Goal: Book appointment/travel/reservation

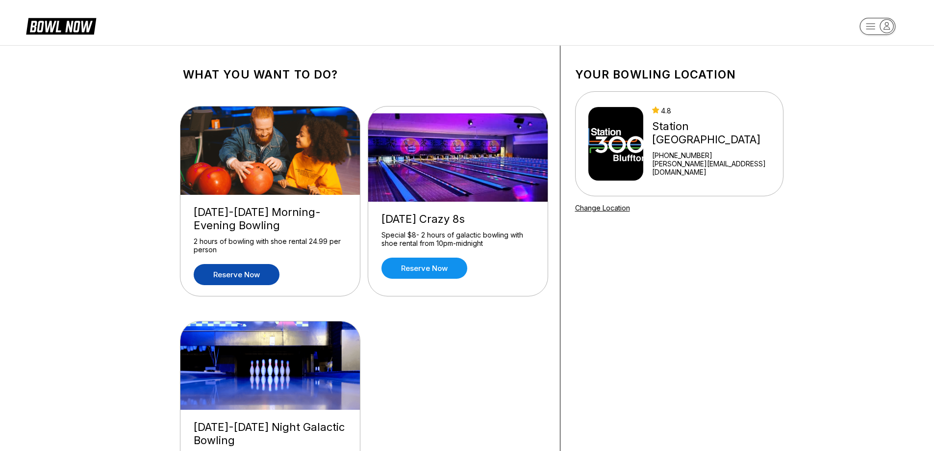
click at [253, 274] on link "Reserve now" at bounding box center [237, 274] width 86 height 21
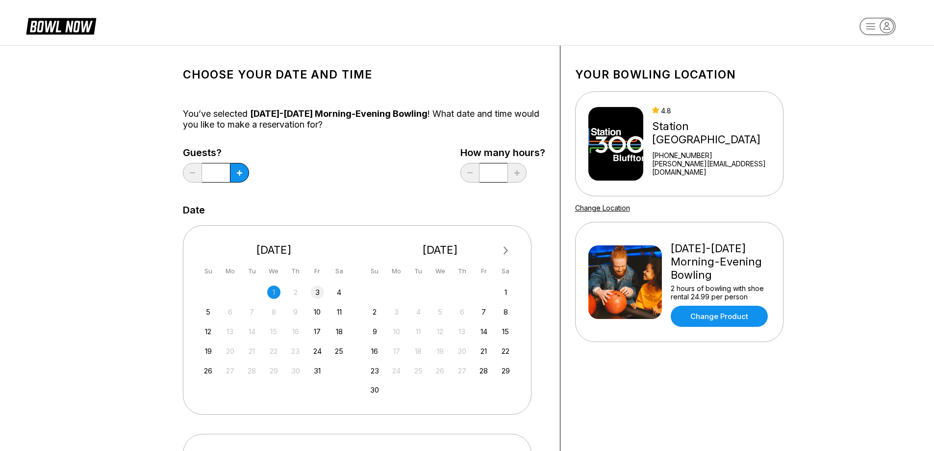
click at [316, 292] on div "3" at bounding box center [317, 291] width 13 height 13
click at [244, 177] on button at bounding box center [239, 173] width 19 height 20
type input "*"
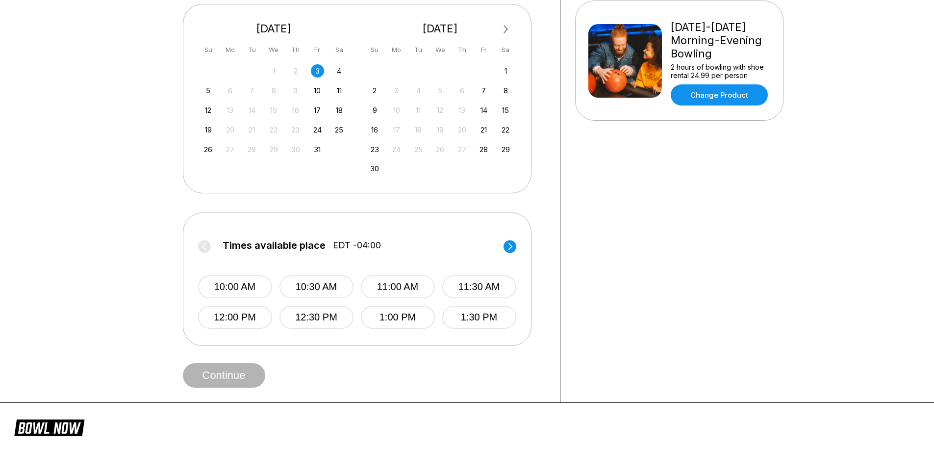
scroll to position [245, 0]
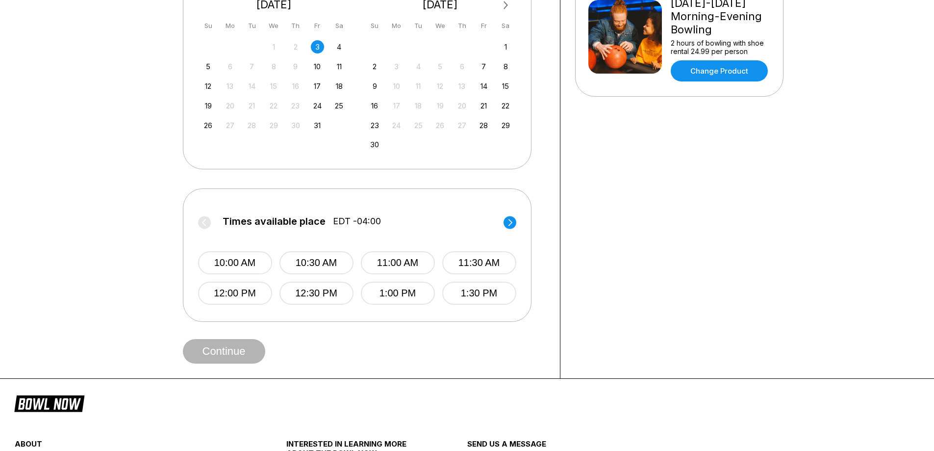
click at [510, 221] on circle at bounding box center [510, 222] width 13 height 13
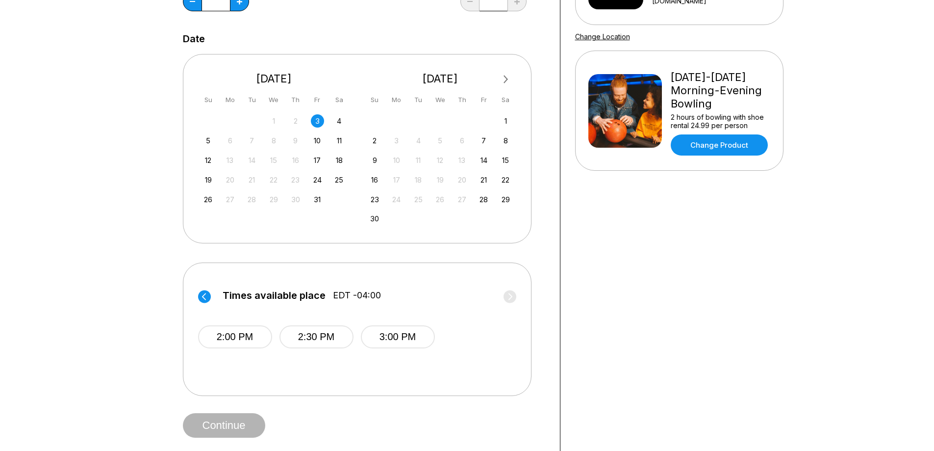
scroll to position [147, 0]
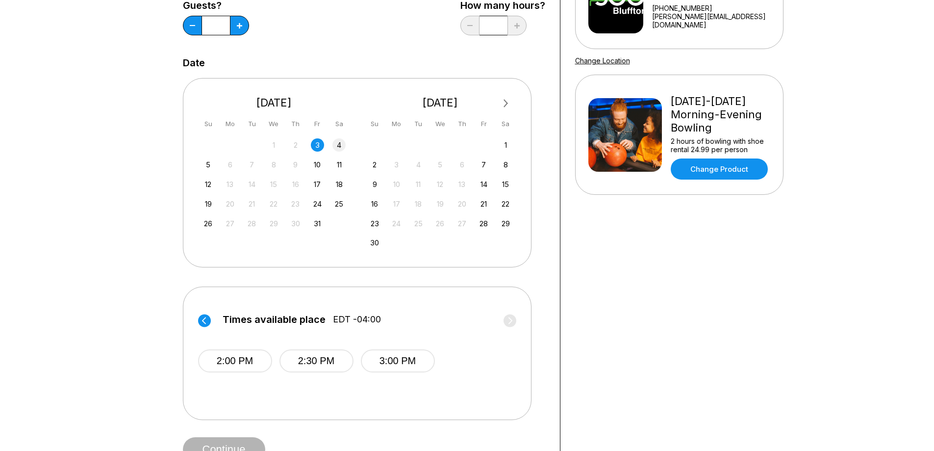
click at [338, 146] on div "4" at bounding box center [339, 144] width 13 height 13
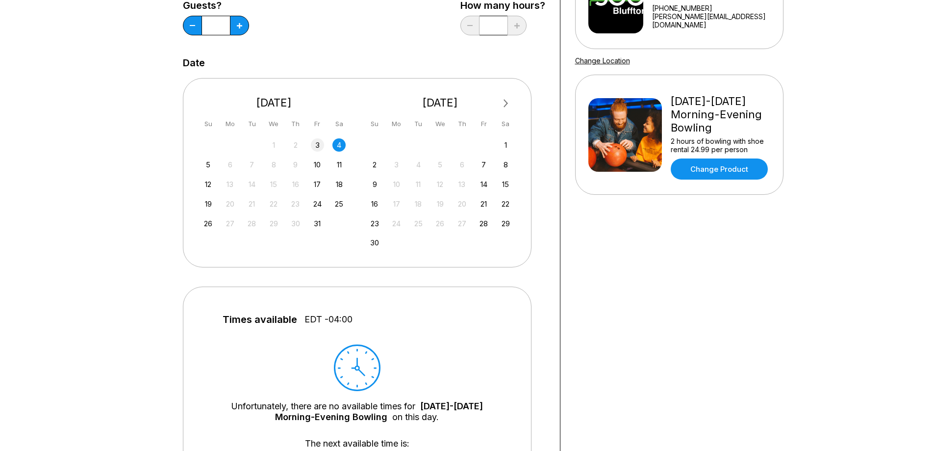
click at [323, 147] on div "3" at bounding box center [317, 144] width 13 height 13
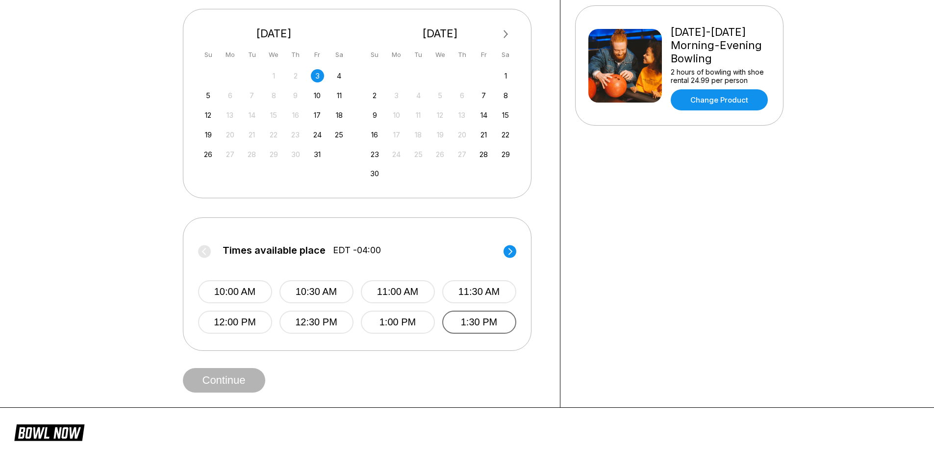
scroll to position [245, 0]
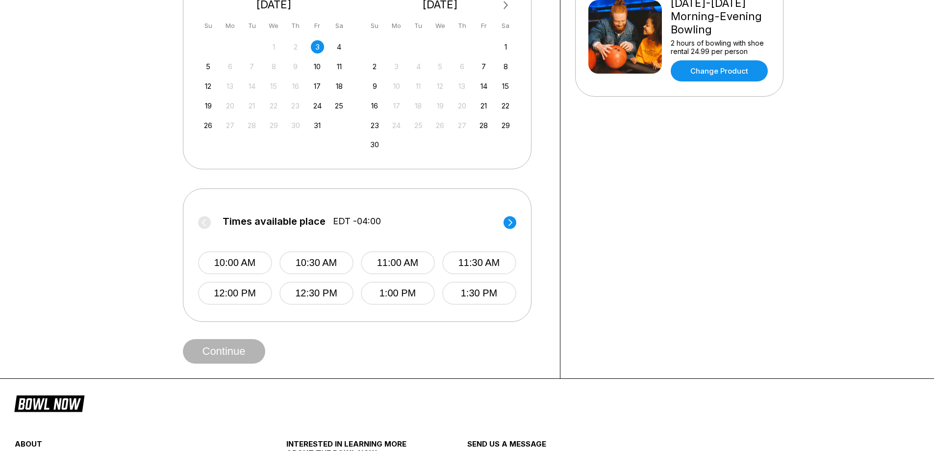
click at [507, 218] on circle at bounding box center [510, 222] width 13 height 13
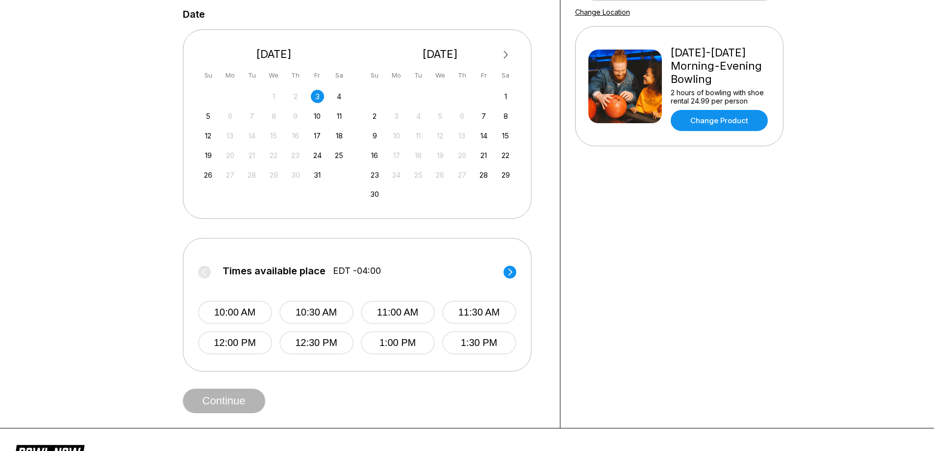
scroll to position [196, 0]
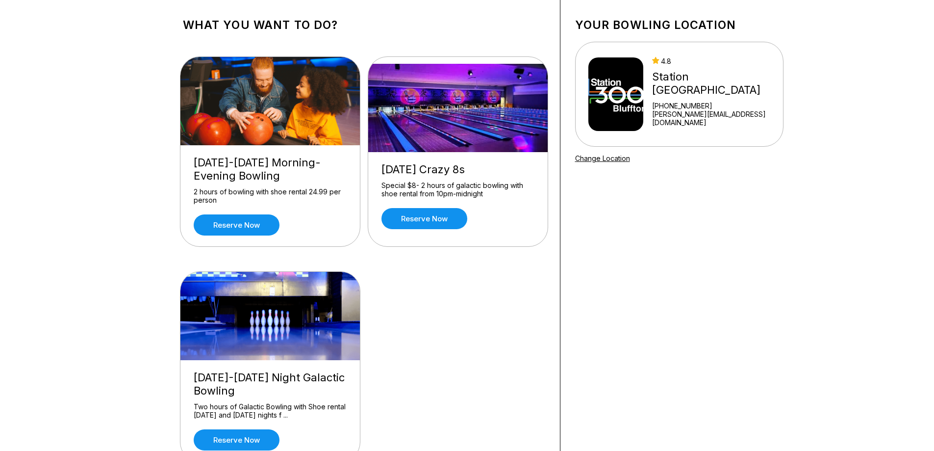
scroll to position [147, 0]
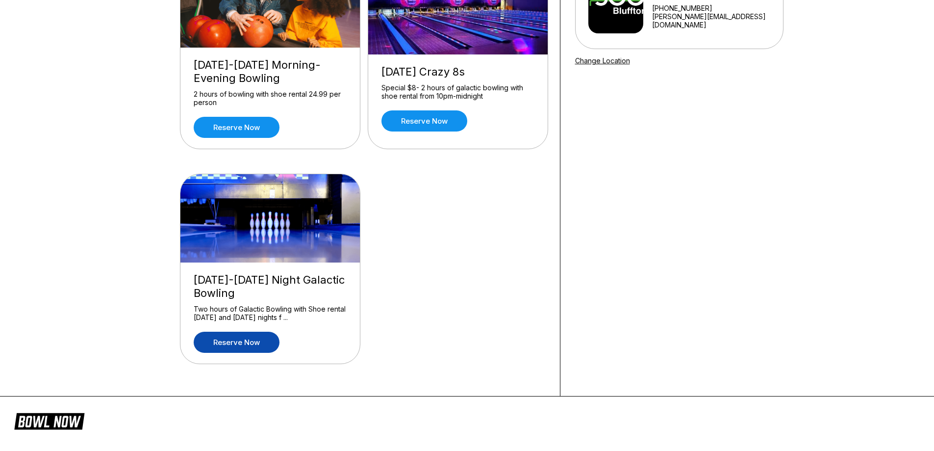
click at [252, 343] on link "Reserve now" at bounding box center [237, 342] width 86 height 21
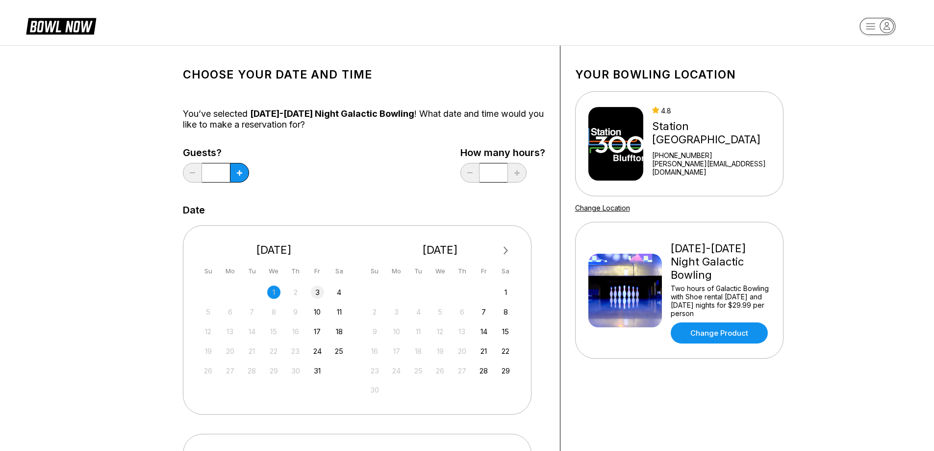
click at [318, 292] on div "3" at bounding box center [317, 291] width 13 height 13
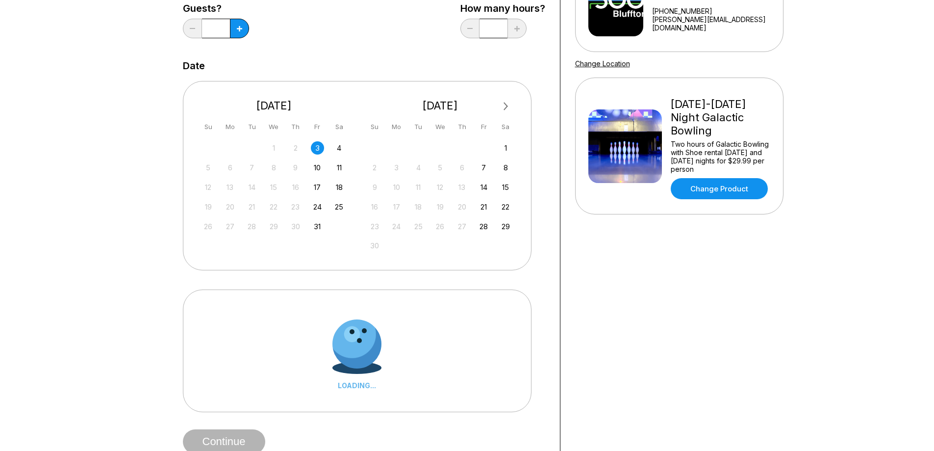
scroll to position [147, 0]
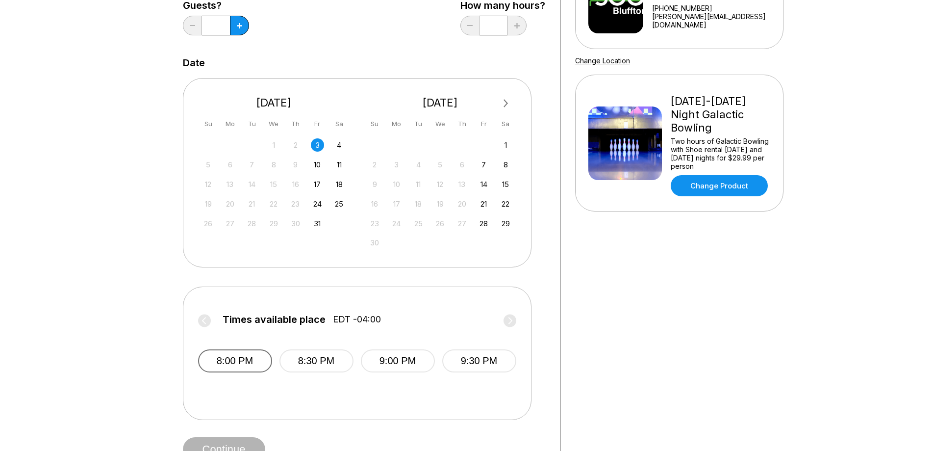
click at [242, 362] on button "8:00 PM" at bounding box center [235, 360] width 74 height 23
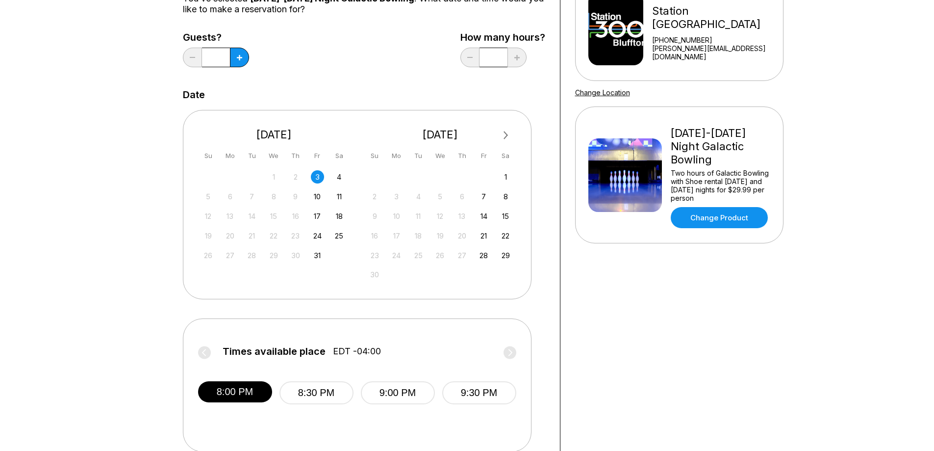
scroll to position [98, 0]
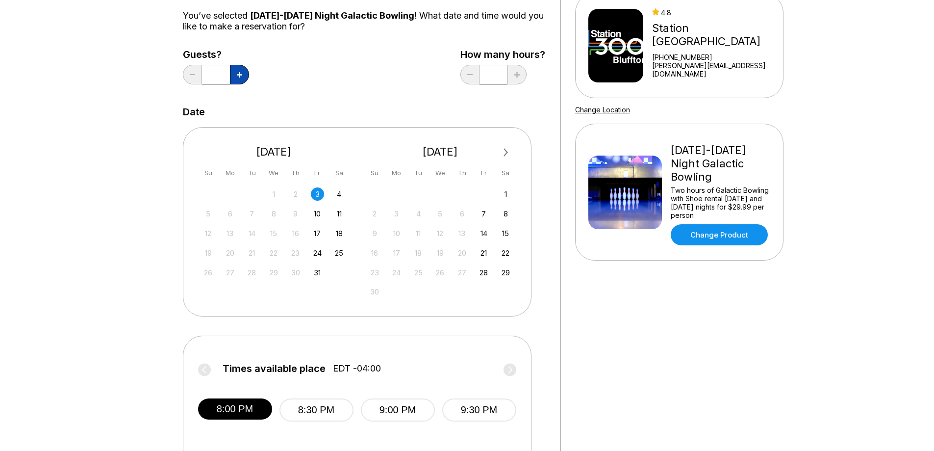
click at [239, 77] on icon at bounding box center [239, 74] width 5 height 5
click at [239, 77] on button at bounding box center [239, 75] width 19 height 20
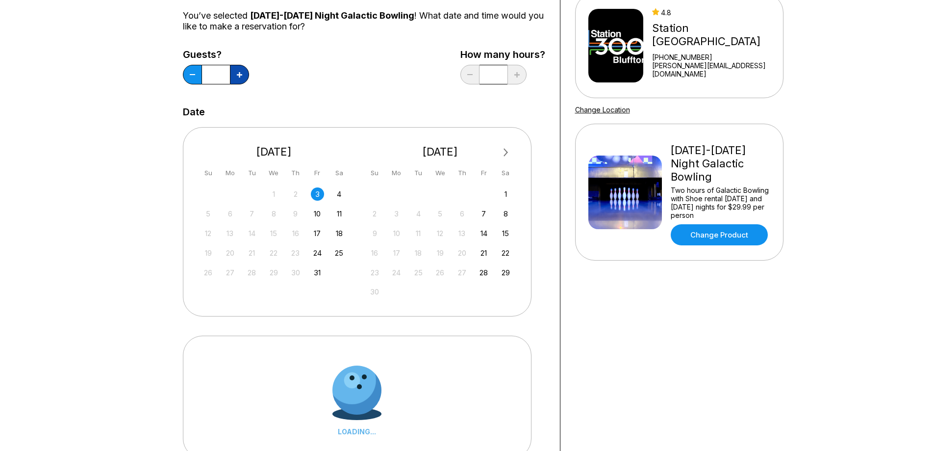
type input "*"
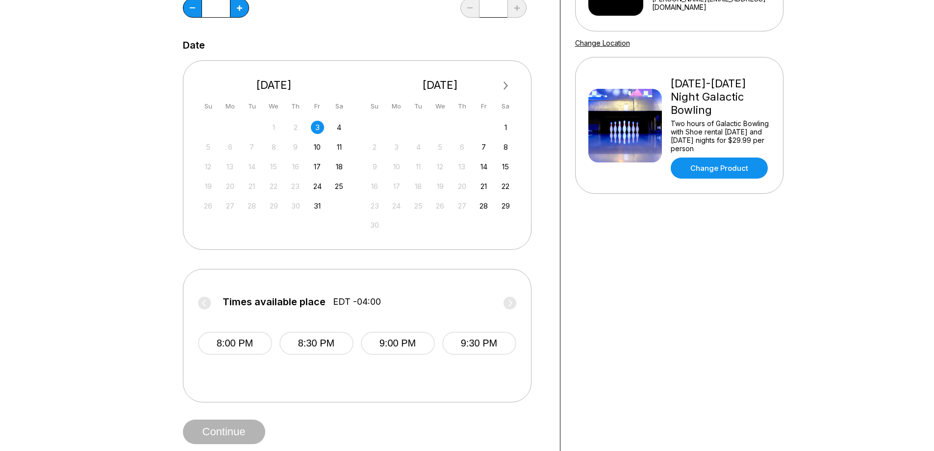
scroll to position [147, 0]
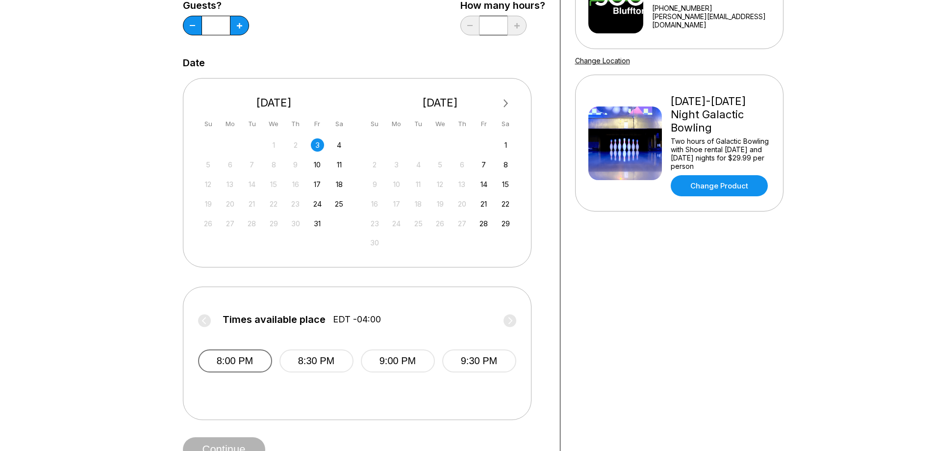
click at [229, 363] on button "8:00 PM" at bounding box center [235, 360] width 74 height 23
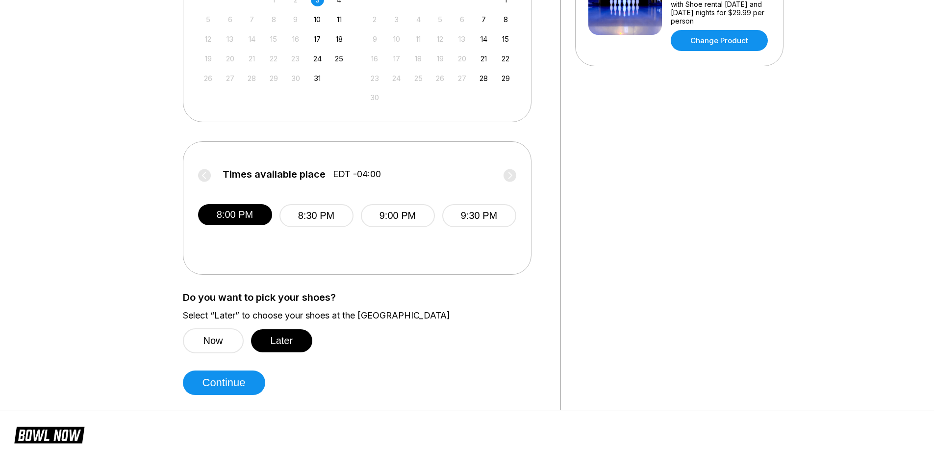
scroll to position [294, 0]
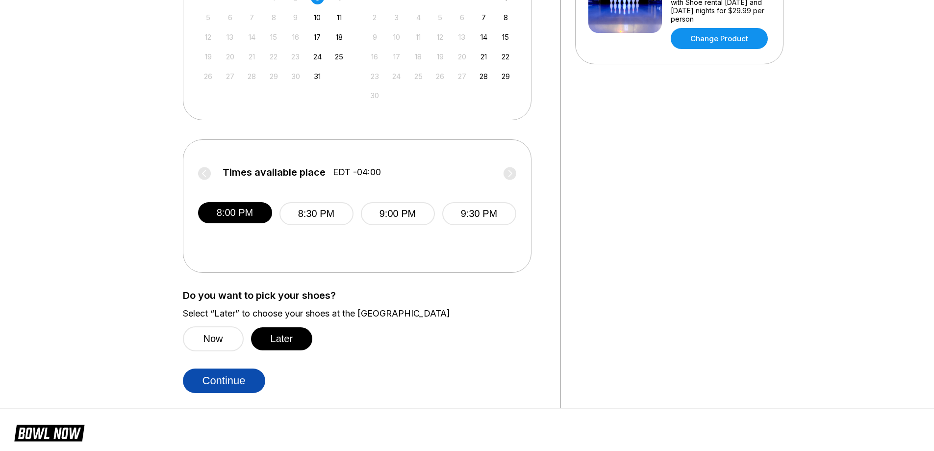
click at [204, 382] on button "Continue" at bounding box center [224, 380] width 82 height 25
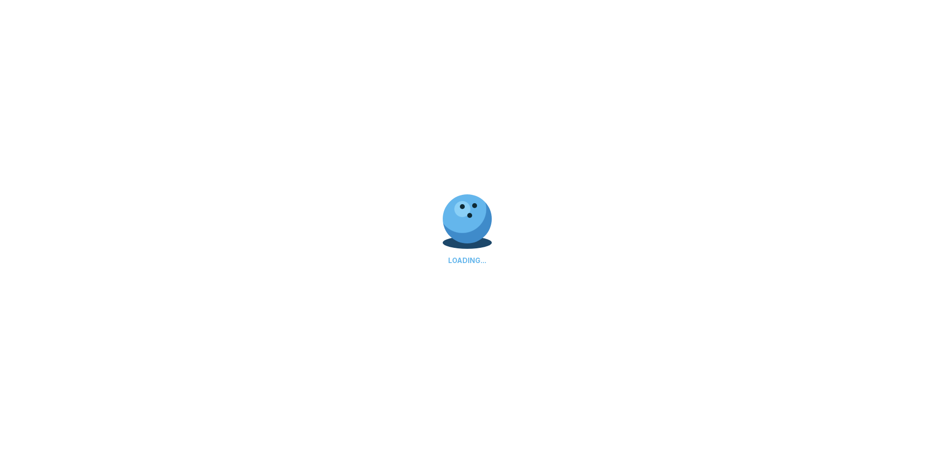
select select "**"
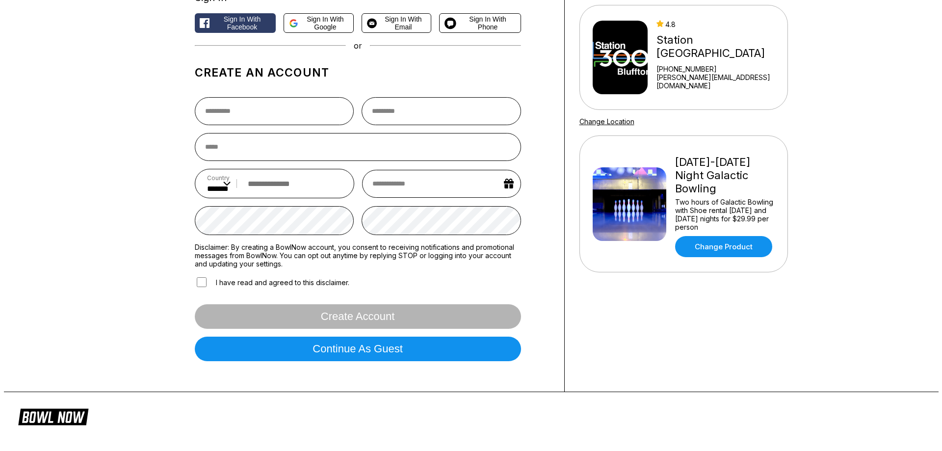
scroll to position [49, 0]
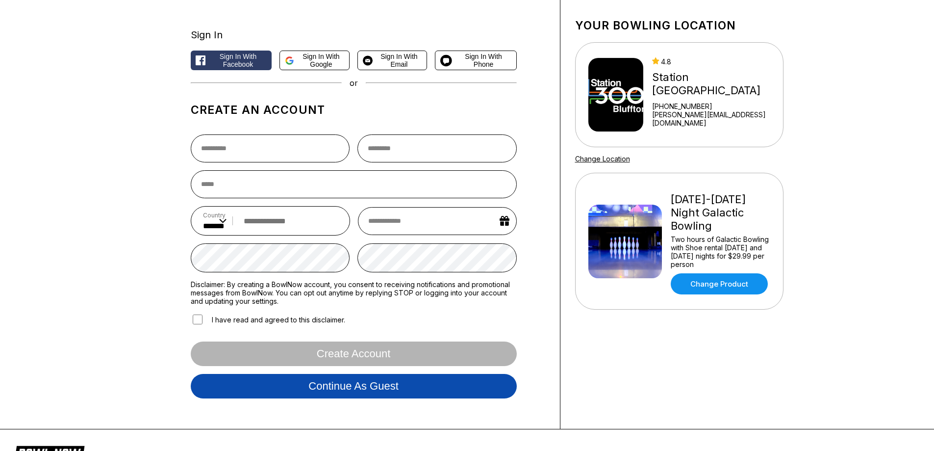
click at [421, 395] on button "Continue as guest" at bounding box center [354, 386] width 326 height 25
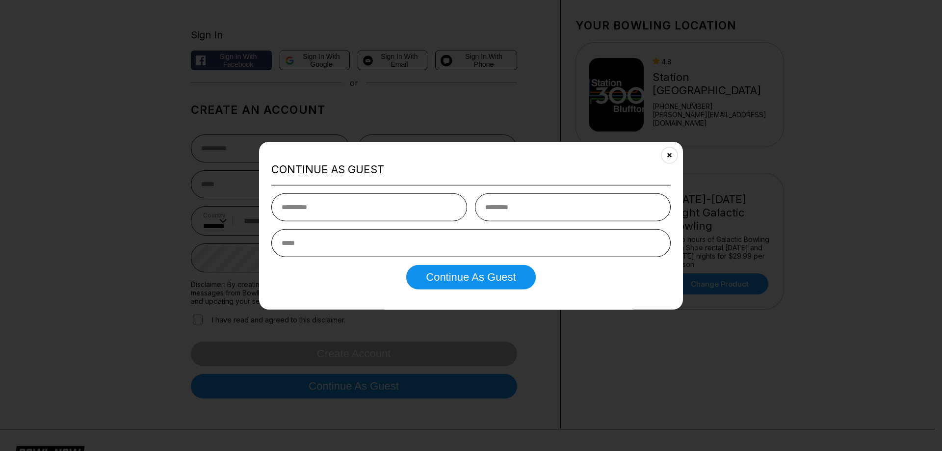
click at [357, 215] on input "text" at bounding box center [369, 207] width 196 height 28
type input "***"
click at [498, 215] on input "text" at bounding box center [573, 207] width 196 height 28
type input "*****"
click at [421, 235] on input "email" at bounding box center [470, 243] width 399 height 28
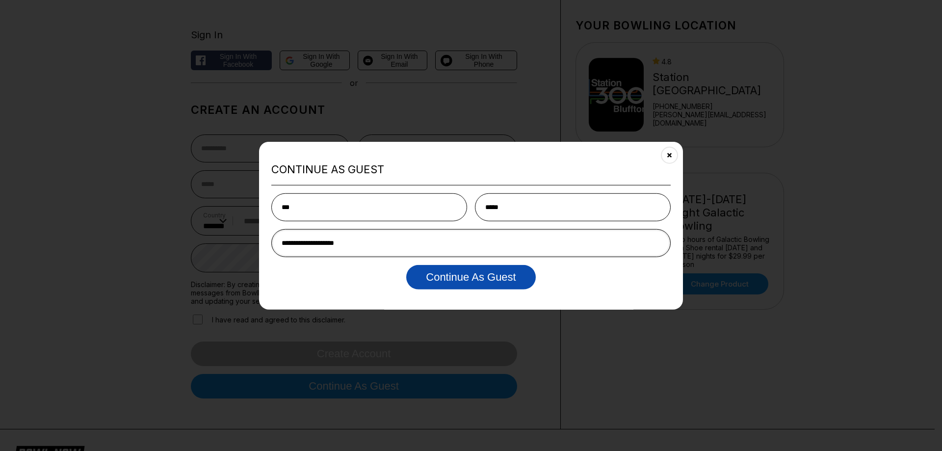
type input "**********"
click at [473, 275] on button "Continue as Guest" at bounding box center [470, 277] width 129 height 25
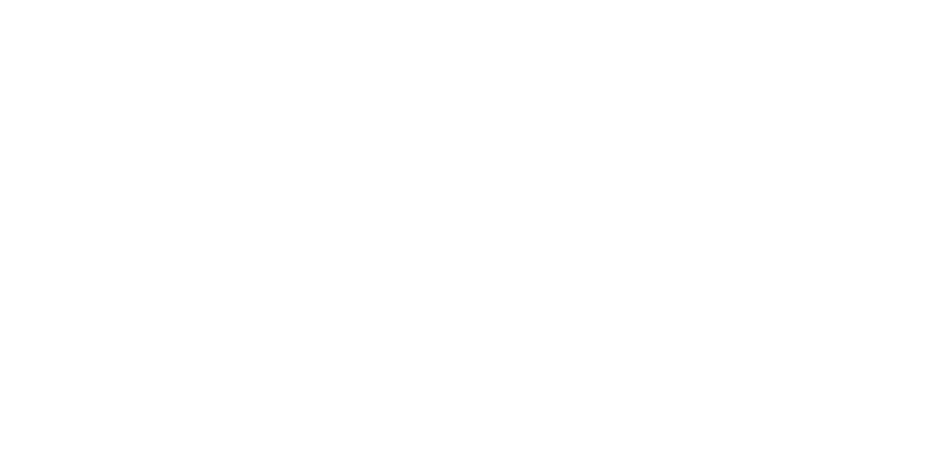
scroll to position [0, 0]
select select "**"
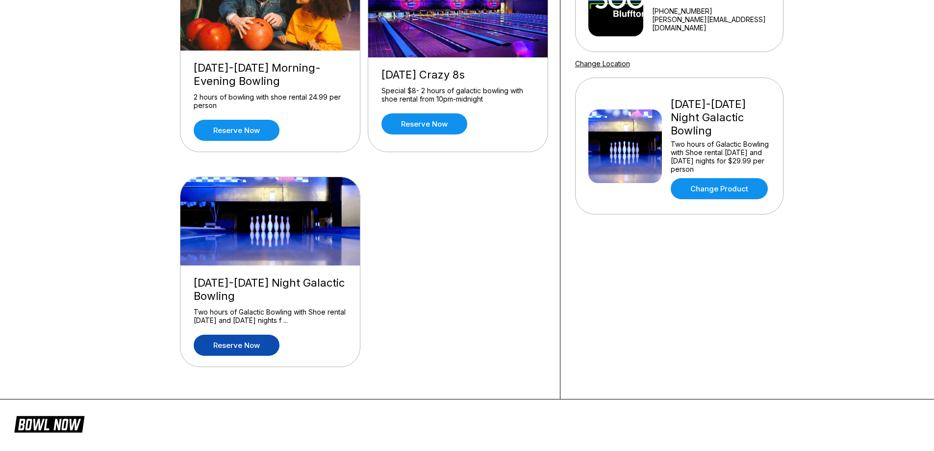
scroll to position [147, 0]
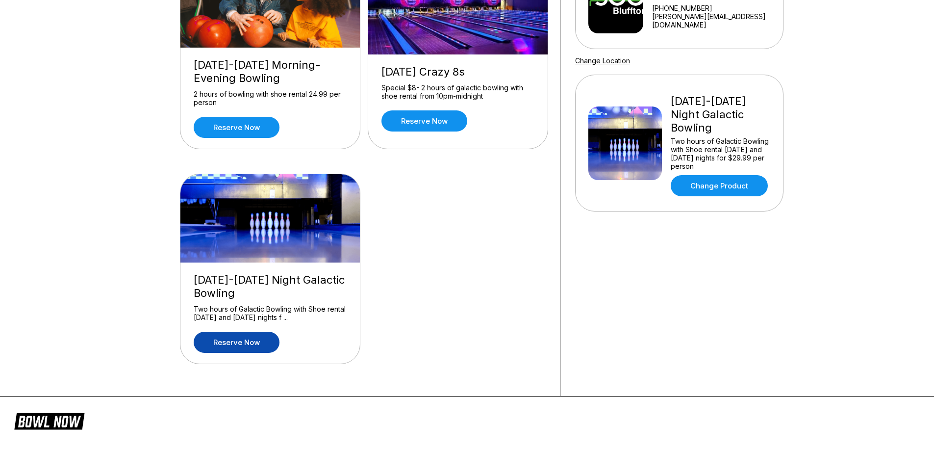
click at [263, 338] on link "Reserve now" at bounding box center [237, 342] width 86 height 21
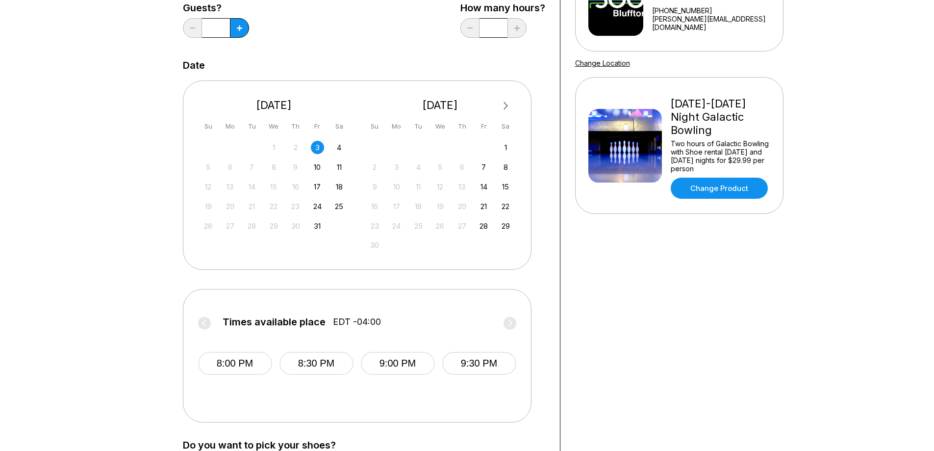
scroll to position [147, 0]
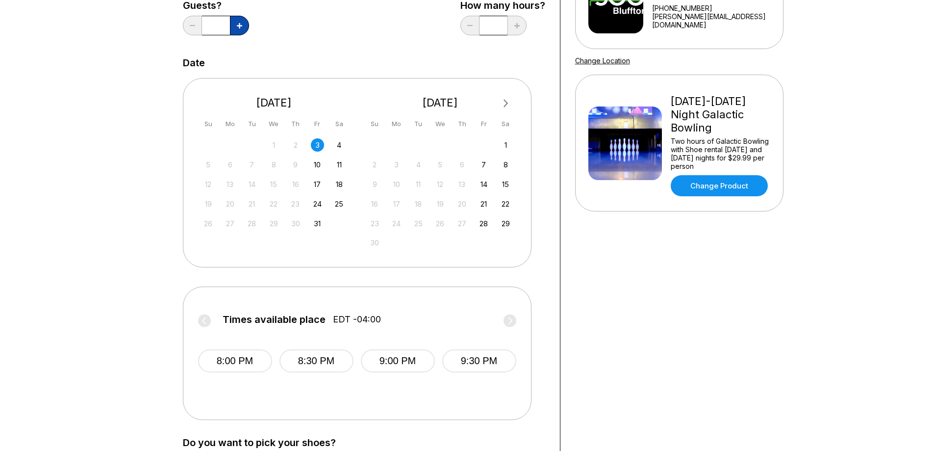
click at [245, 25] on button at bounding box center [239, 26] width 19 height 20
click at [243, 26] on button at bounding box center [239, 26] width 19 height 20
type input "*"
click at [247, 361] on button "8:00 PM" at bounding box center [235, 360] width 74 height 23
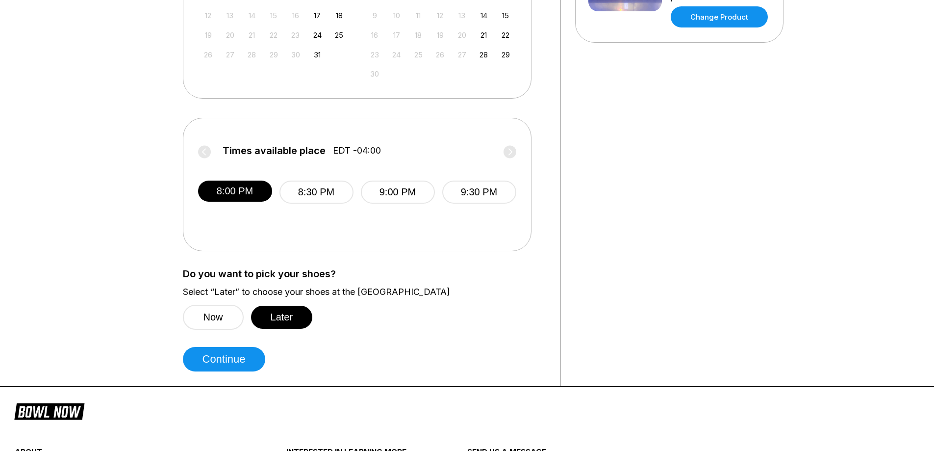
scroll to position [343, 0]
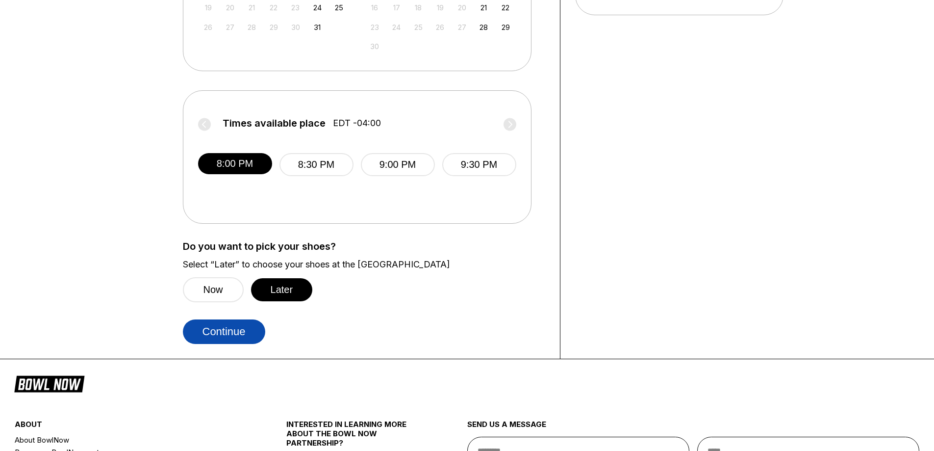
click at [228, 336] on button "Continue" at bounding box center [224, 331] width 82 height 25
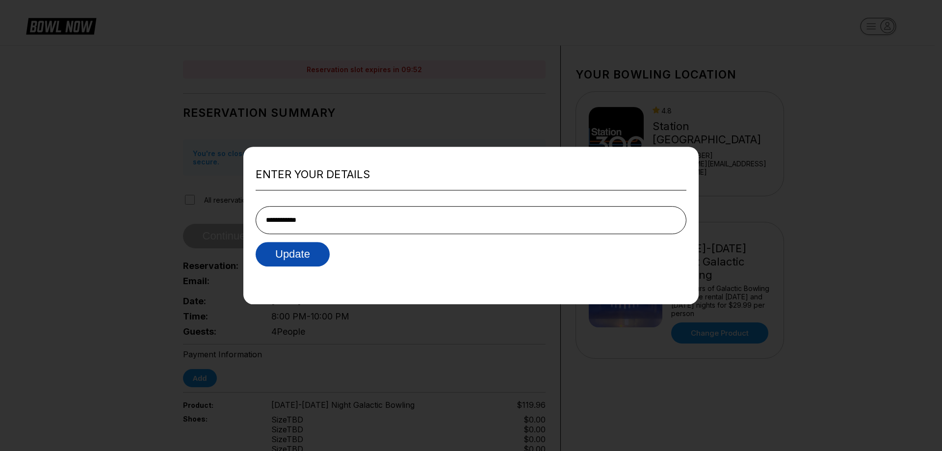
type input "**********"
click at [315, 256] on button "Update" at bounding box center [293, 254] width 74 height 25
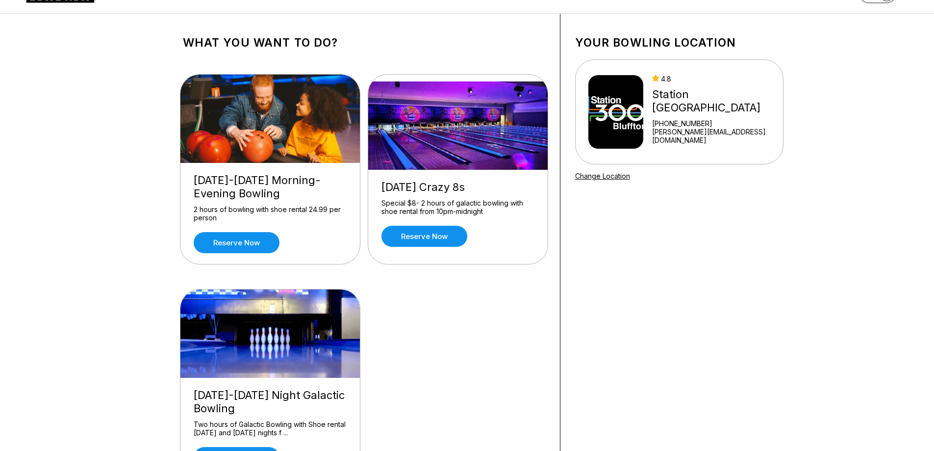
scroll to position [49, 0]
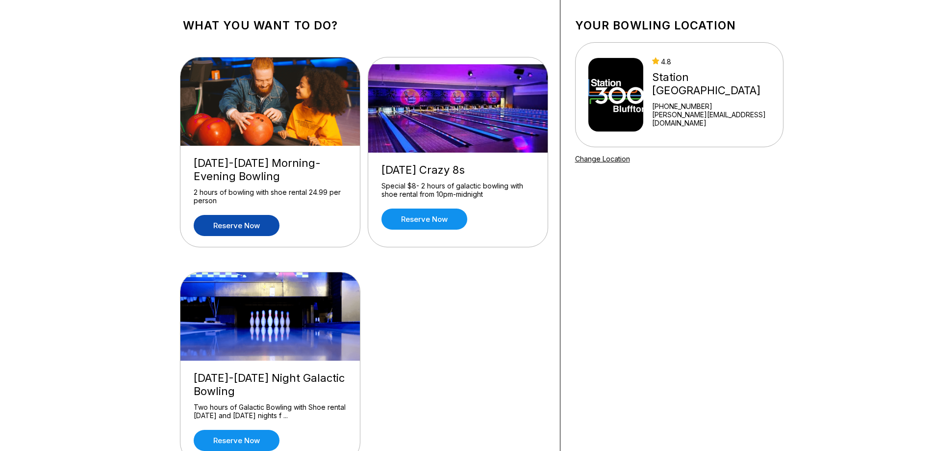
click at [246, 225] on link "Reserve now" at bounding box center [237, 225] width 86 height 21
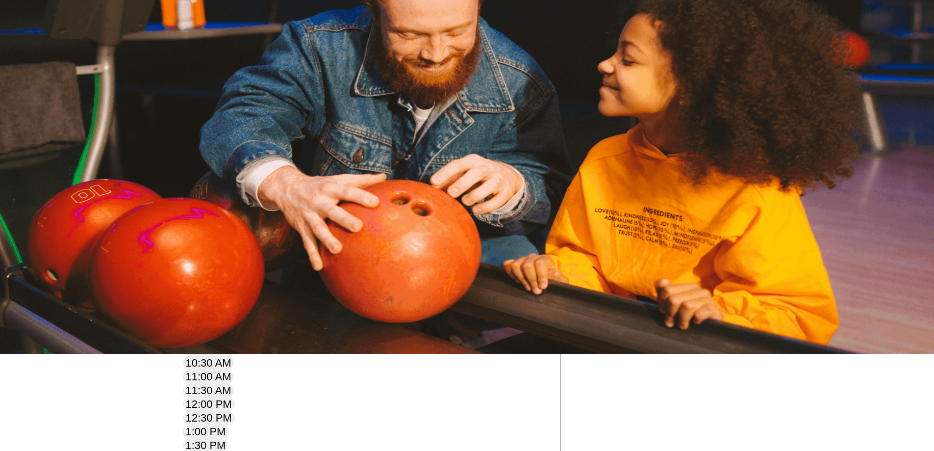
scroll to position [98, 0]
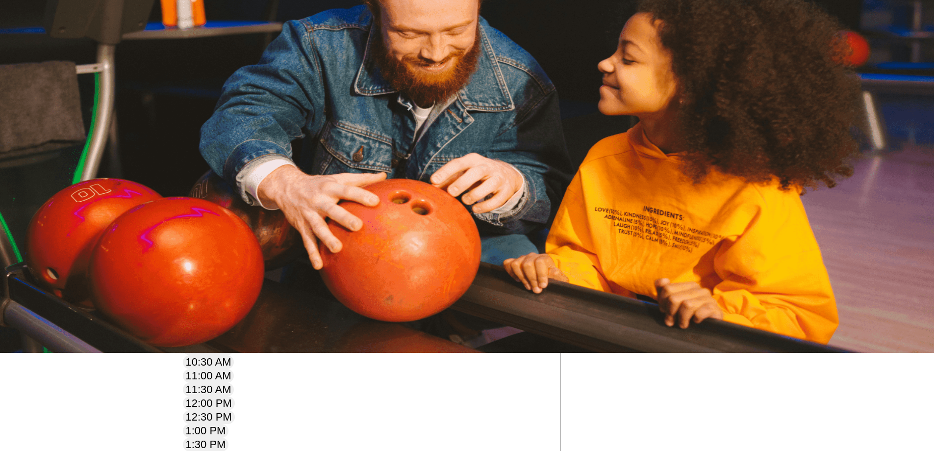
click at [281, 144] on div "3" at bounding box center [273, 137] width 13 height 13
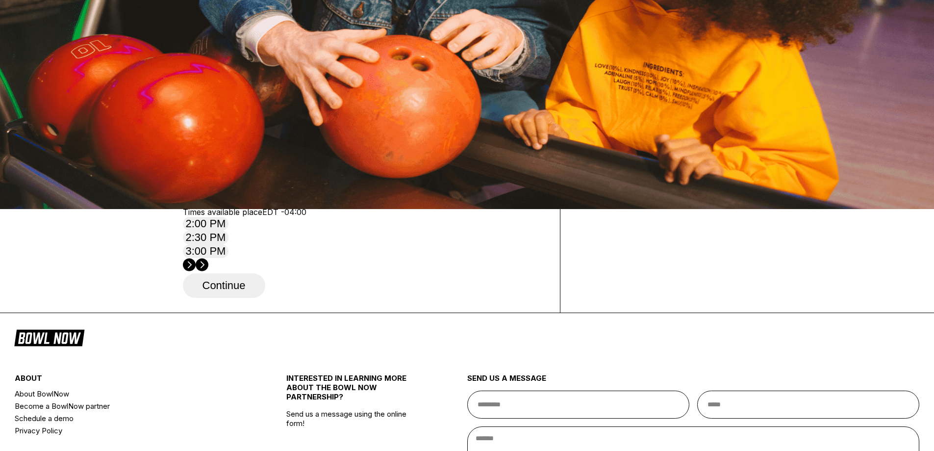
scroll to position [245, 0]
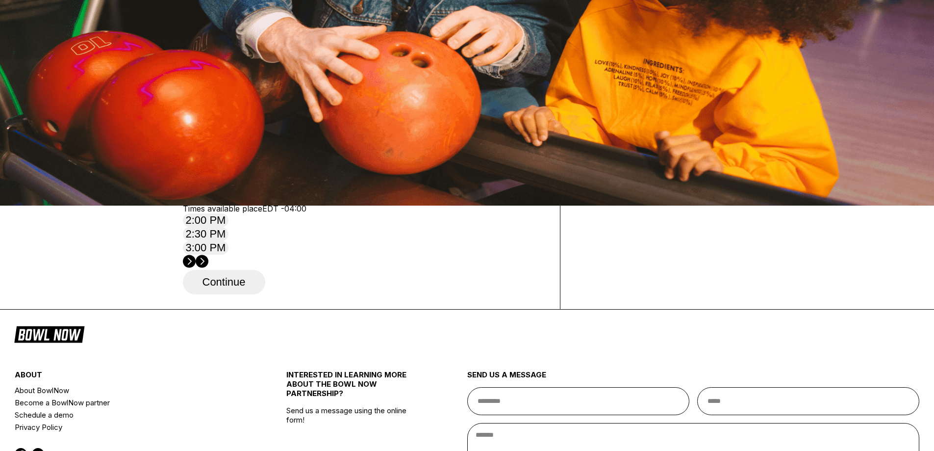
click at [208, 255] on circle at bounding box center [202, 261] width 13 height 13
click at [196, 255] on circle at bounding box center [189, 261] width 13 height 13
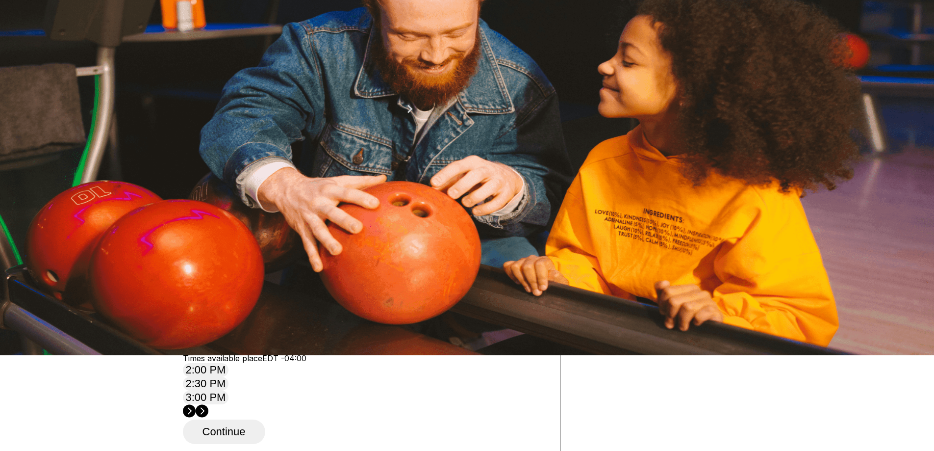
scroll to position [0, 0]
